Goal: Task Accomplishment & Management: Use online tool/utility

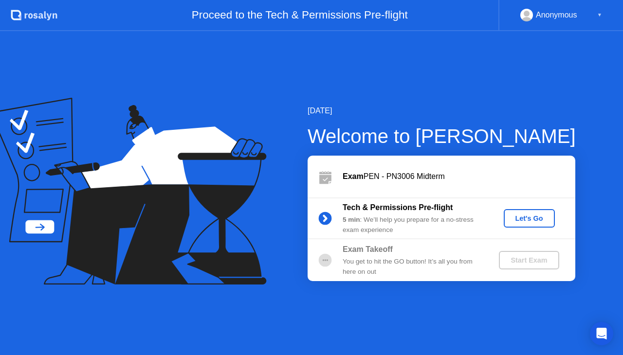
click at [536, 219] on div "Let's Go" at bounding box center [528, 219] width 43 height 8
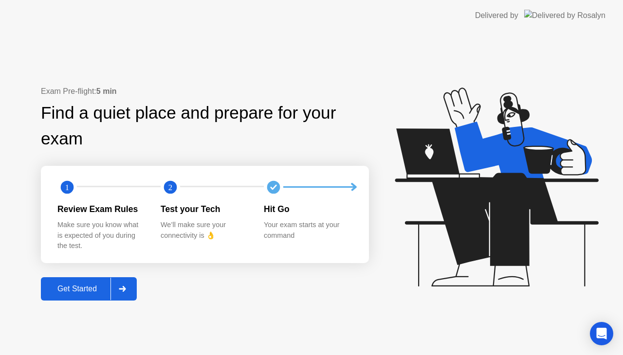
click at [76, 289] on div "Get Started" at bounding box center [77, 289] width 67 height 9
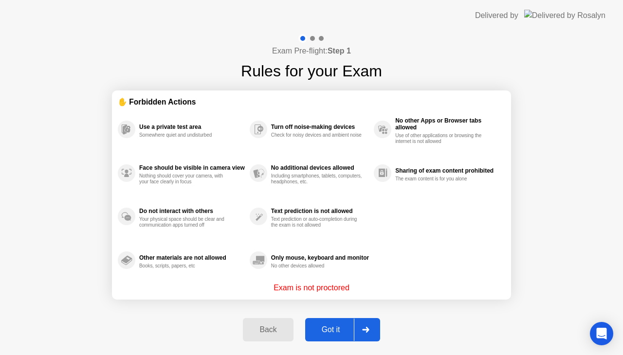
click at [325, 333] on div "Got it" at bounding box center [331, 329] width 46 height 9
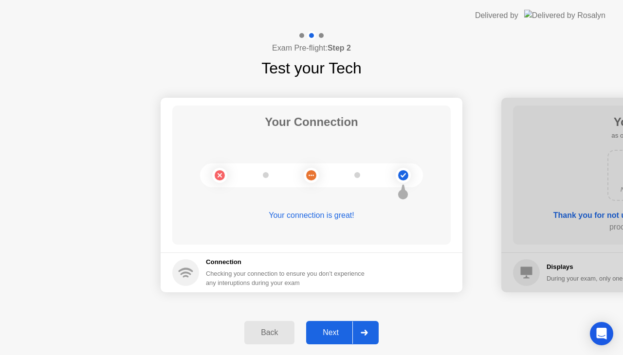
click at [325, 333] on div "Next" at bounding box center [330, 332] width 43 height 9
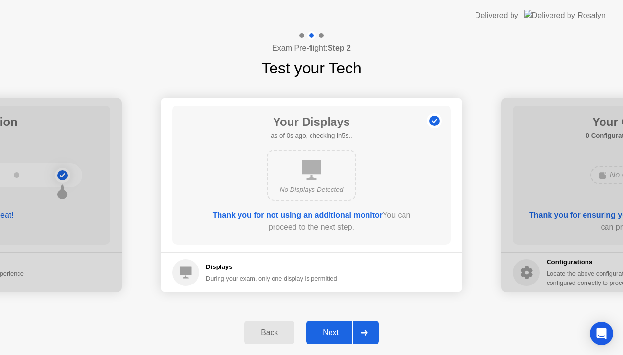
click at [325, 333] on div "Next" at bounding box center [330, 332] width 43 height 9
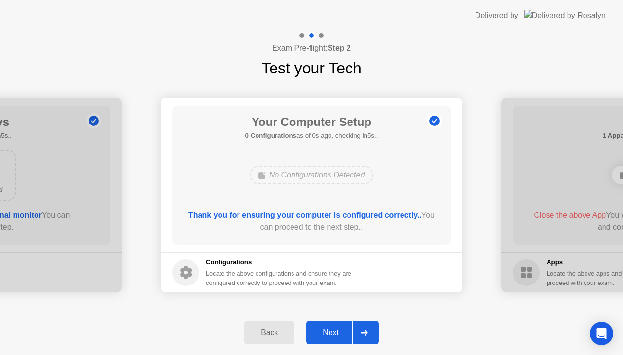
click at [325, 333] on div "Next" at bounding box center [330, 332] width 43 height 9
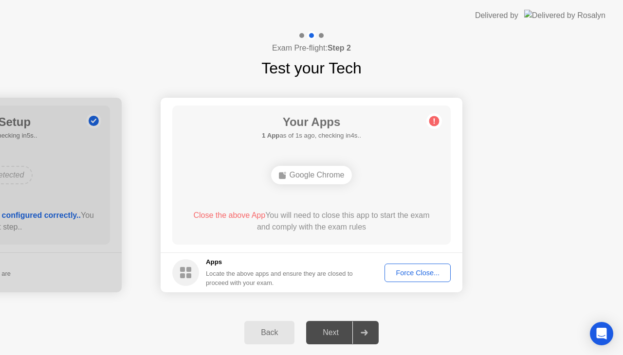
click at [407, 269] on div "Force Close..." at bounding box center [417, 273] width 59 height 8
click at [397, 277] on div "Force Close..." at bounding box center [417, 273] width 59 height 8
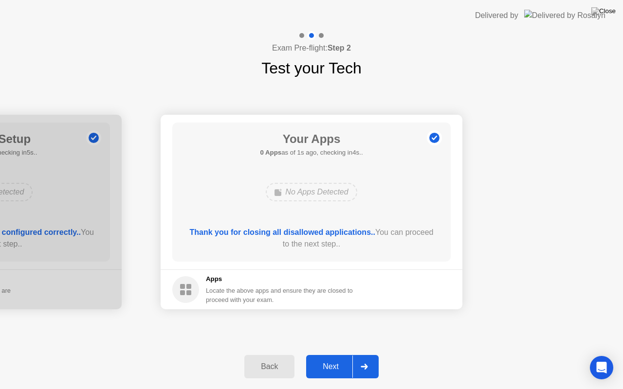
click at [324, 355] on div "Next" at bounding box center [330, 366] width 43 height 9
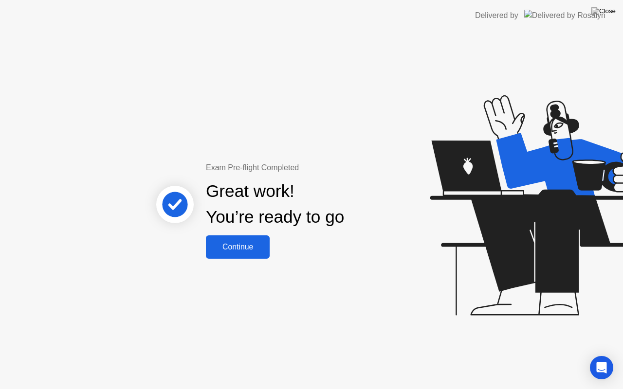
click at [254, 246] on div "Continue" at bounding box center [238, 247] width 58 height 9
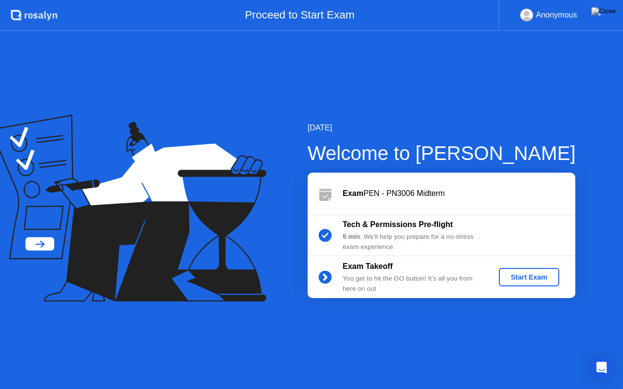
click at [520, 280] on div "Start Exam" at bounding box center [528, 277] width 52 height 8
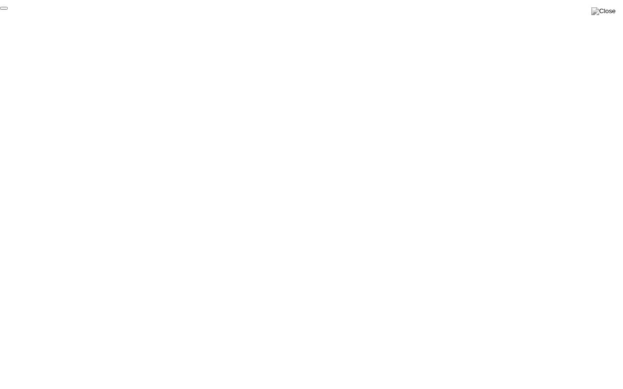
click div "End Proctoring Session"
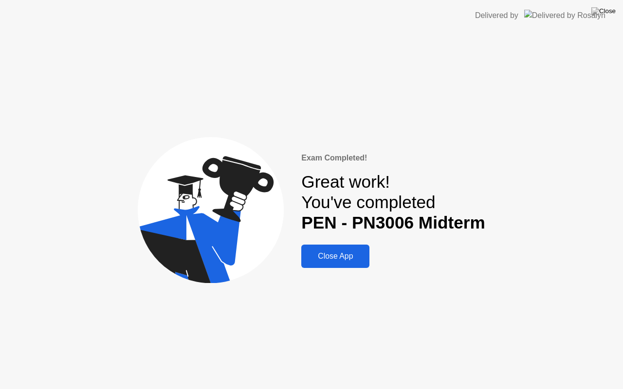
click at [325, 261] on div "Close App" at bounding box center [335, 256] width 62 height 9
